Goal: Task Accomplishment & Management: Use online tool/utility

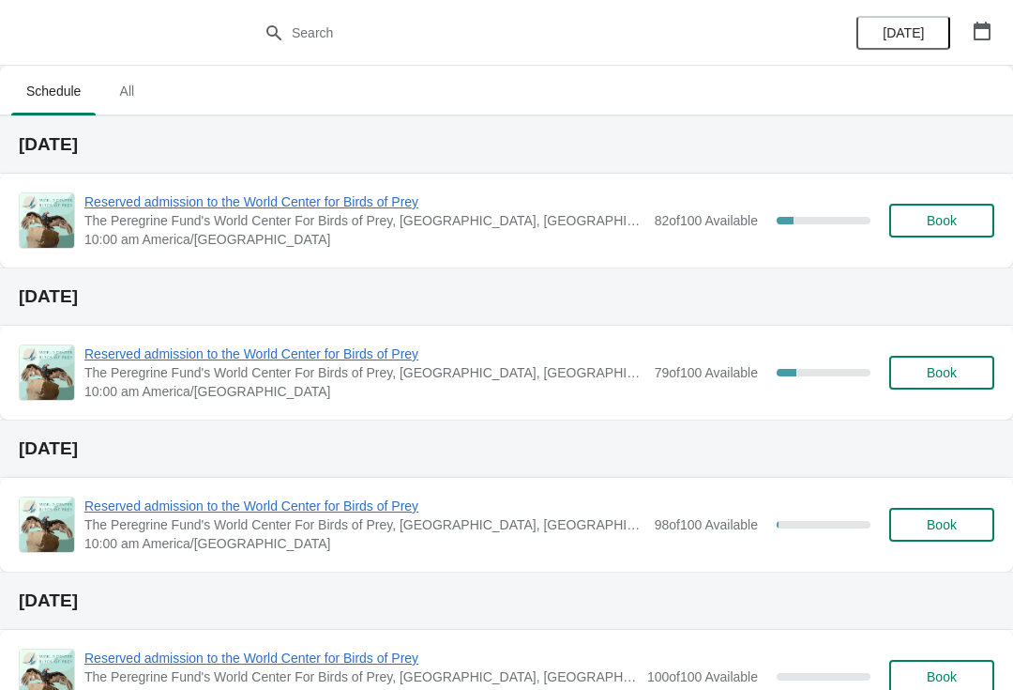
click at [159, 207] on span "Reserved admission to the World Center for Birds of Prey" at bounding box center [364, 201] width 561 height 19
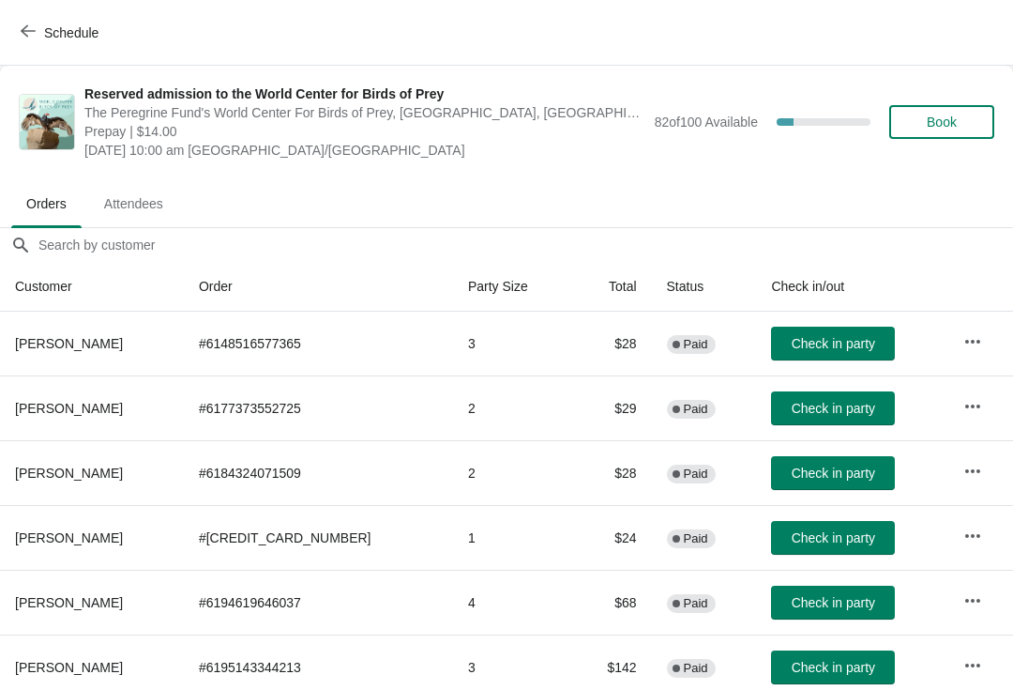
click at [823, 533] on span "Check in party" at bounding box center [834, 537] width 84 height 15
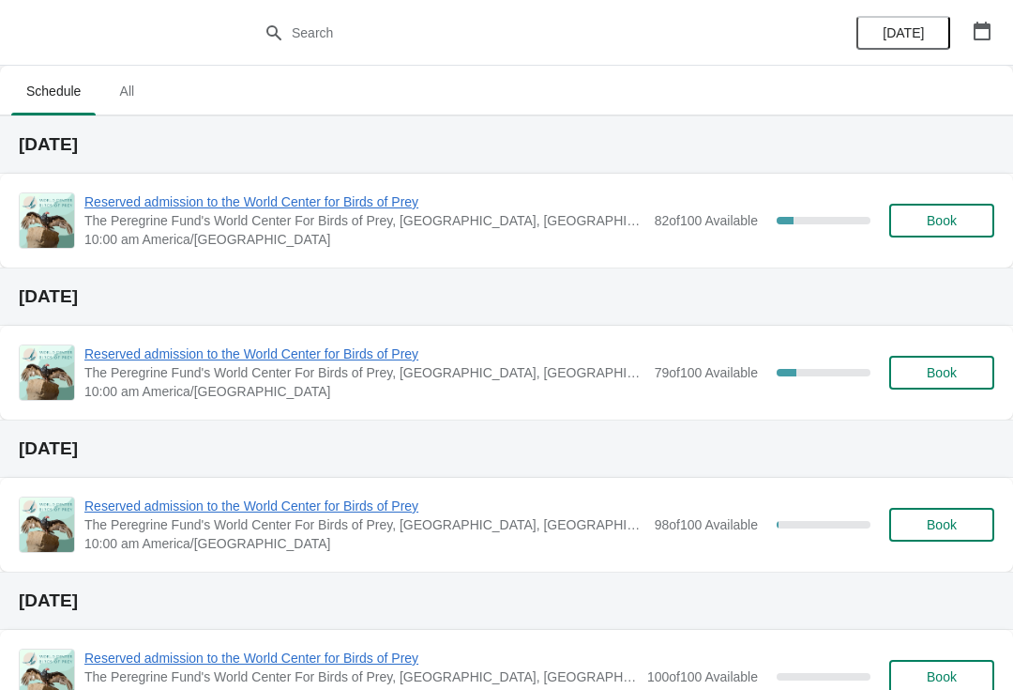
click at [394, 197] on span "Reserved admission to the World Center for Birds of Prey" at bounding box center [364, 201] width 561 height 19
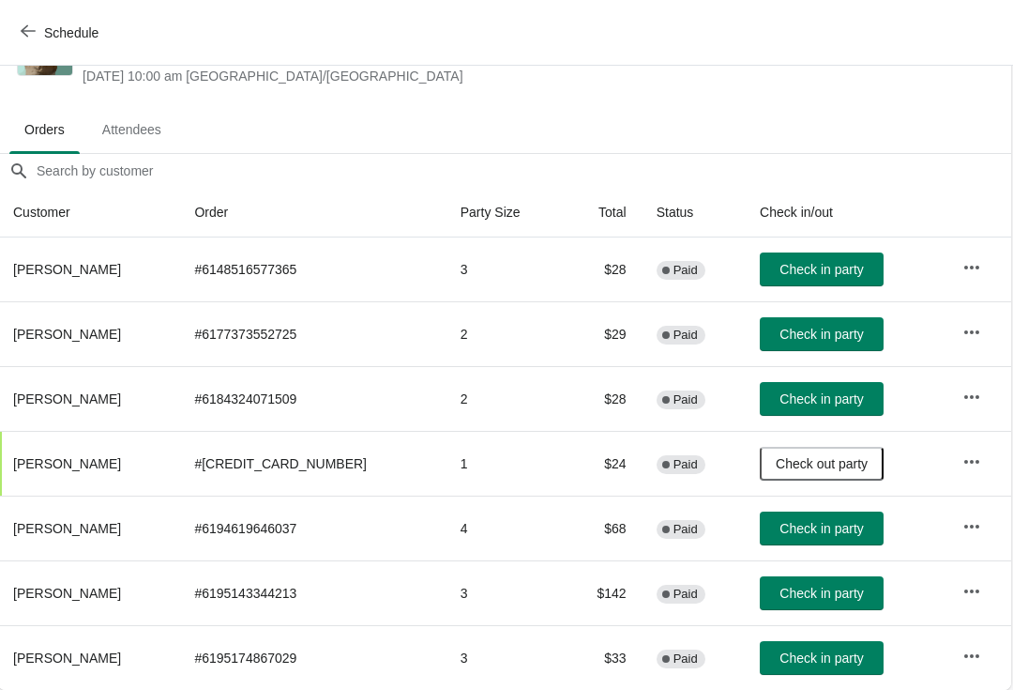
scroll to position [74, 1]
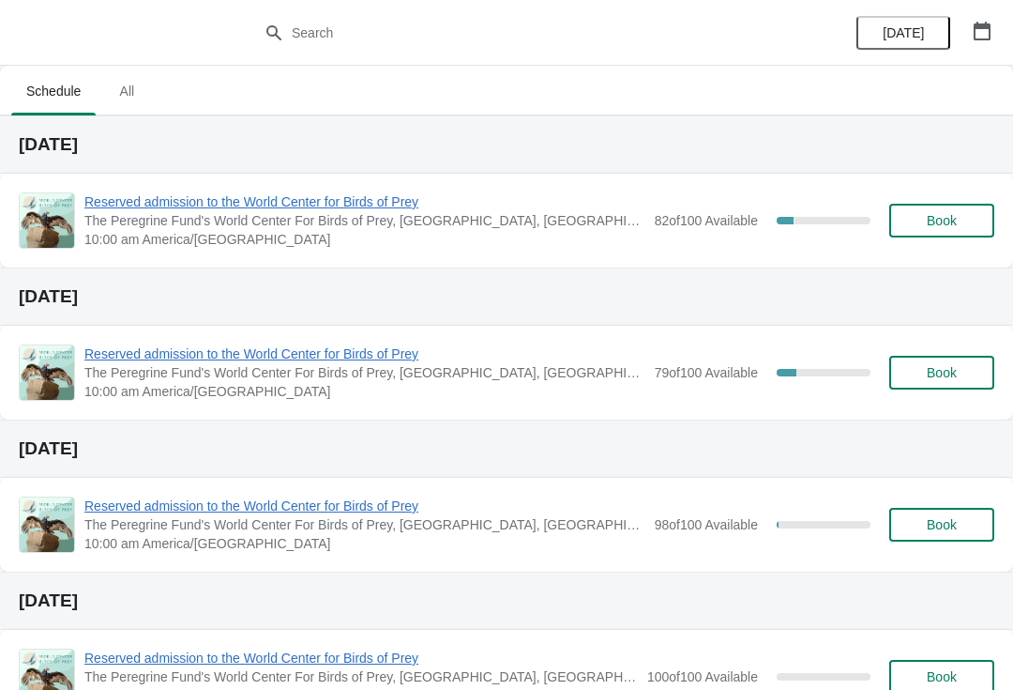
click at [395, 210] on span "Reserved admission to the World Center for Birds of Prey" at bounding box center [364, 201] width 561 height 19
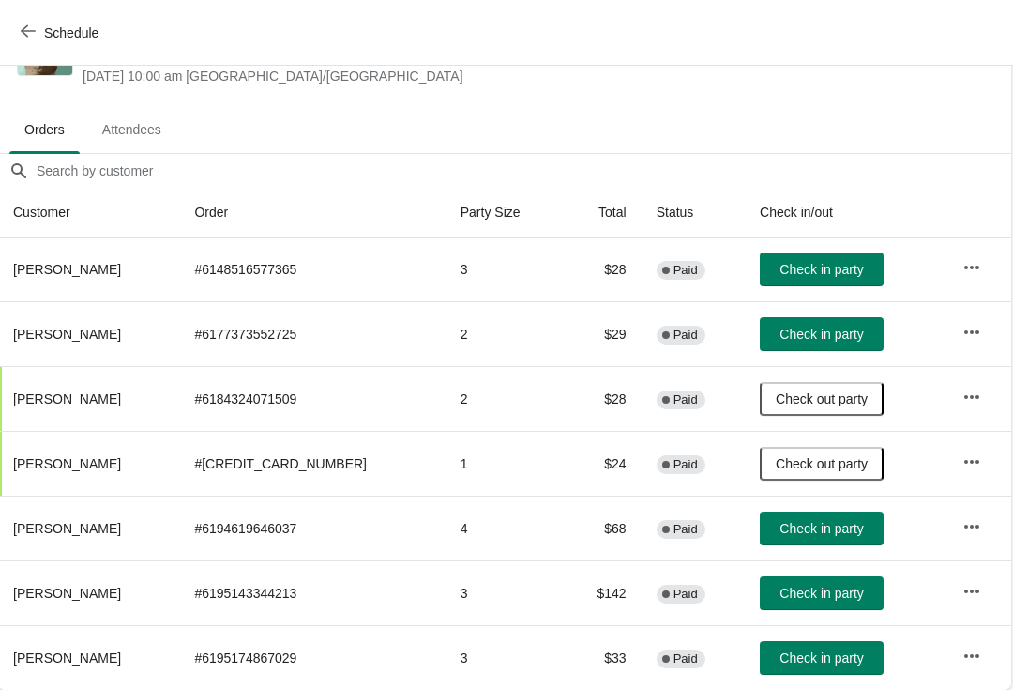
scroll to position [96, 5]
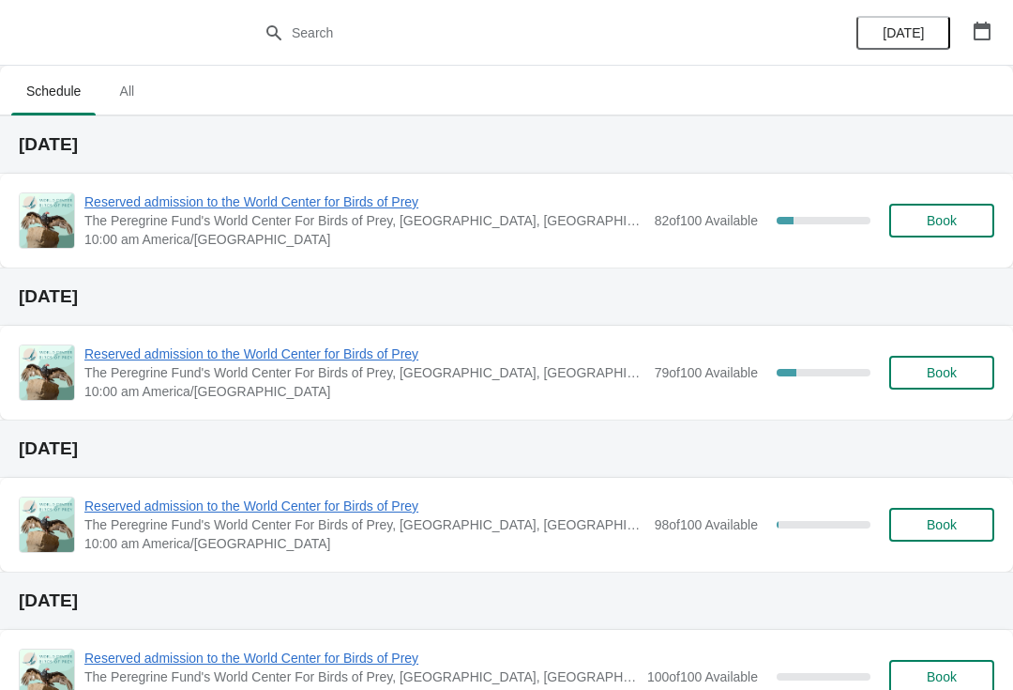
click at [377, 196] on span "Reserved admission to the World Center for Birds of Prey" at bounding box center [364, 201] width 561 height 19
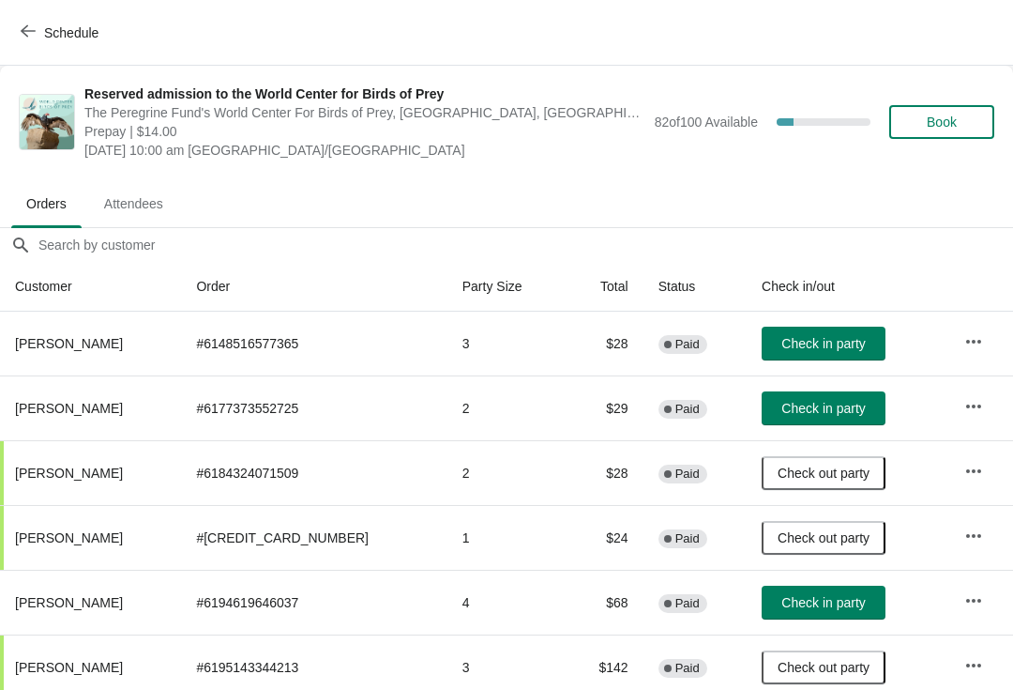
click at [854, 413] on button "Check in party" at bounding box center [824, 408] width 124 height 34
